Goal: Information Seeking & Learning: Learn about a topic

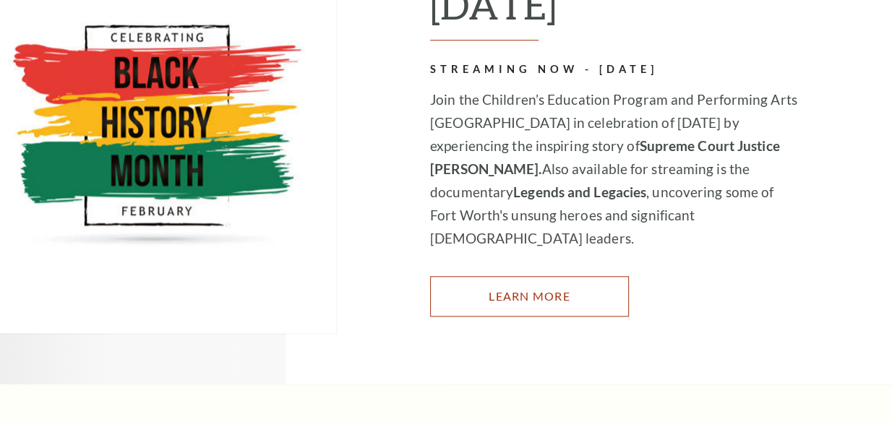
click at [518, 303] on link "Learn More" at bounding box center [529, 296] width 199 height 40
